Goal: Browse casually: Explore the website without a specific task or goal

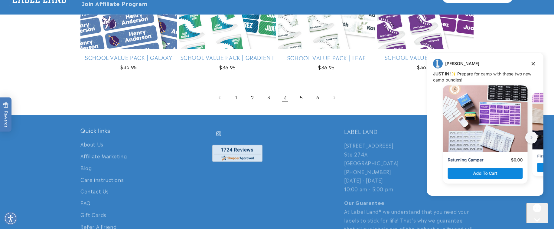
scroll to position [1321, 0]
